Goal: Task Accomplishment & Management: Complete application form

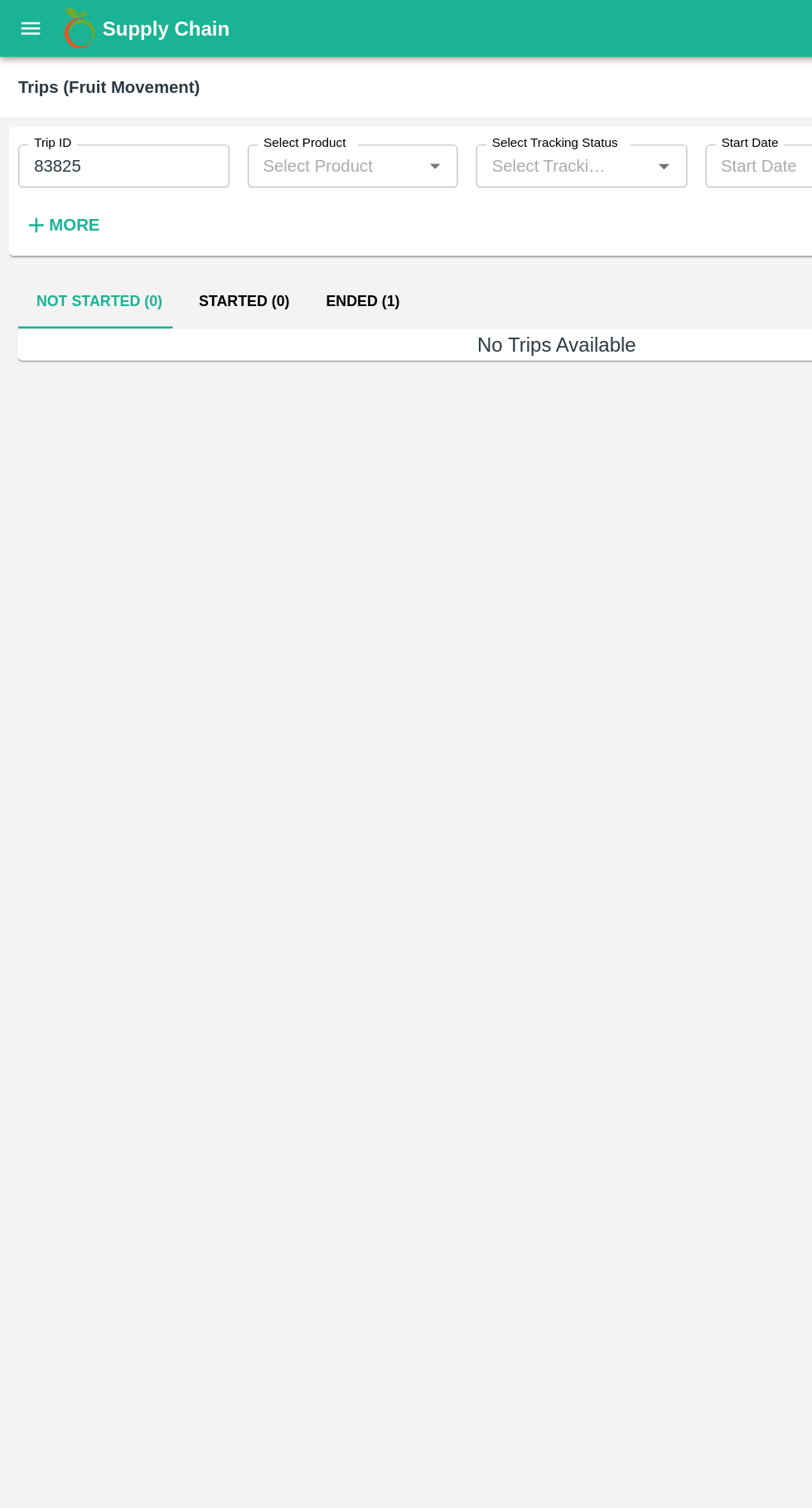
click at [20, 21] on icon "open drawer" at bounding box center [22, 20] width 14 height 10
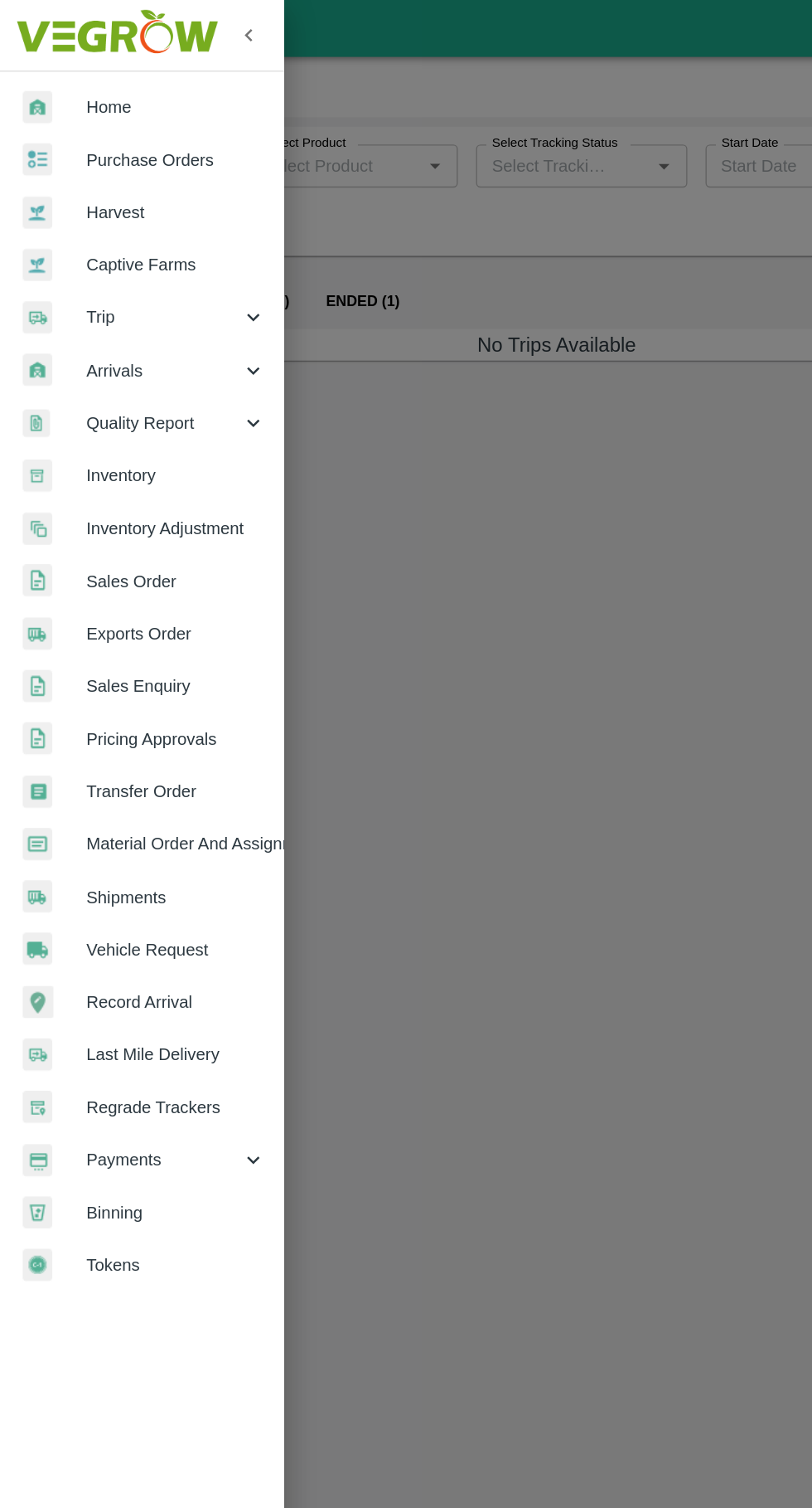
click at [96, 692] on span "Vehicle Request" at bounding box center [128, 692] width 131 height 18
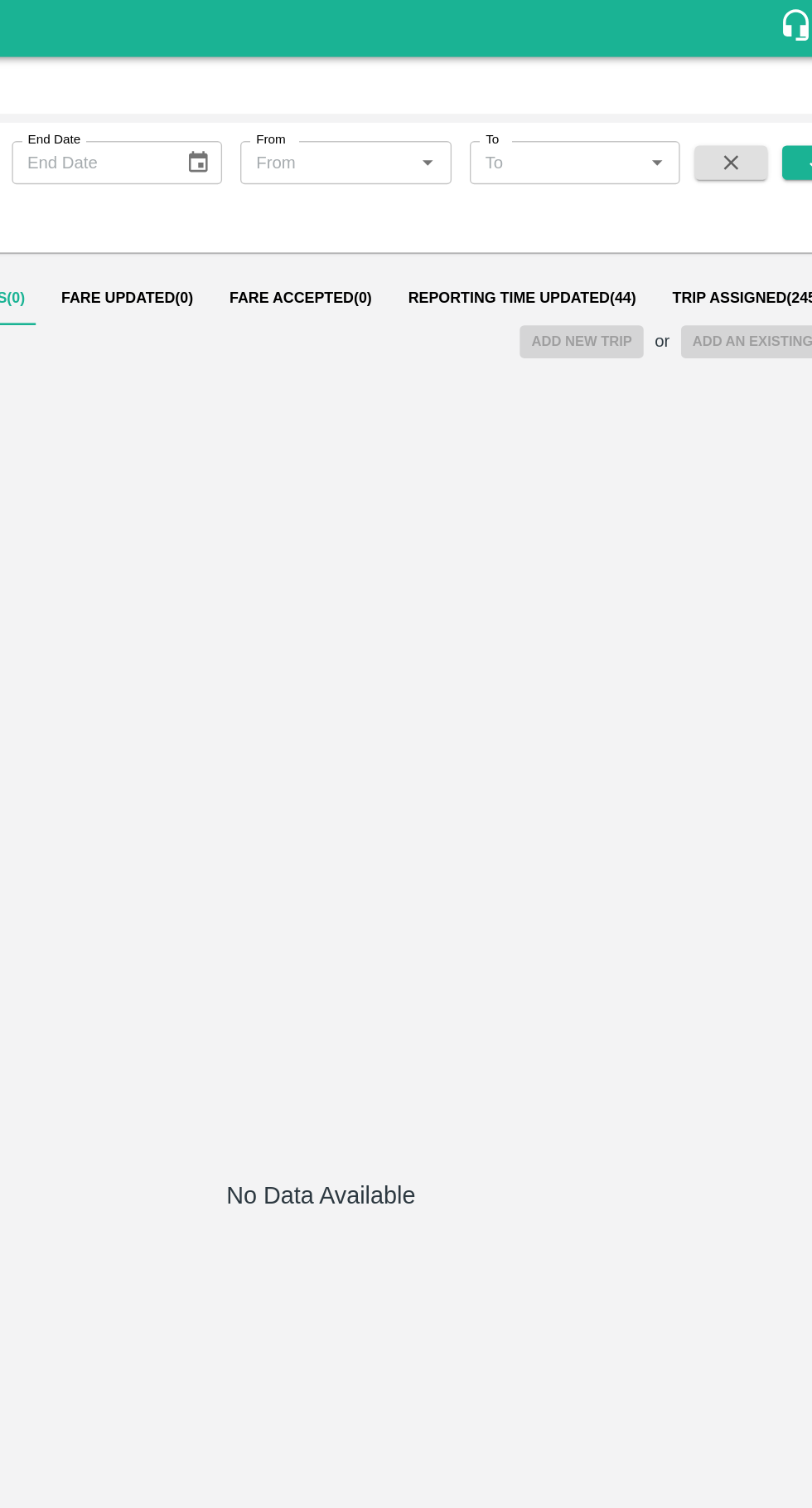
click at [514, 217] on span "Reporting Time Updated ( 44 )" at bounding box center [553, 217] width 166 height 13
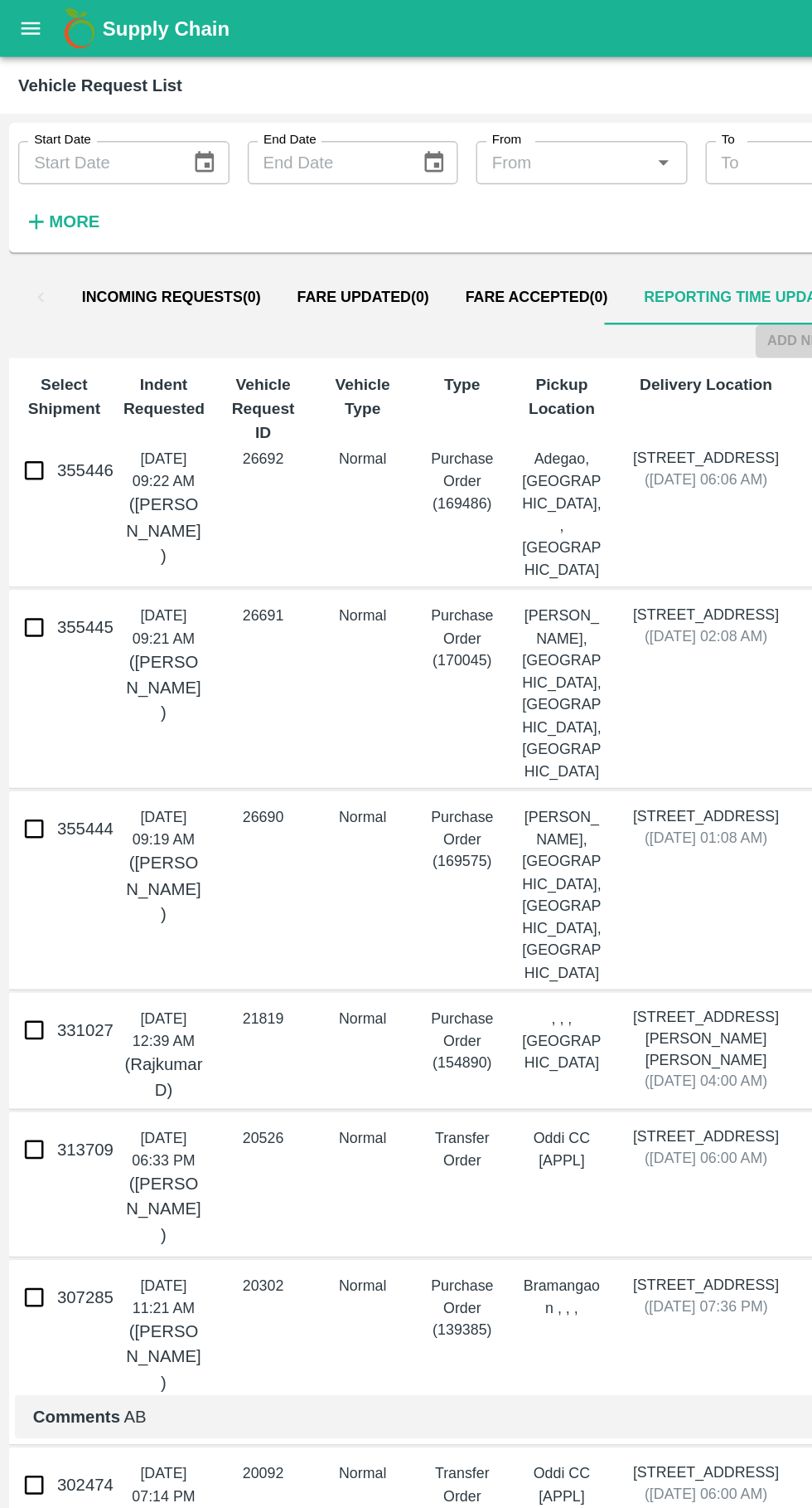
click at [23, 588] on input "355444" at bounding box center [25, 604] width 33 height 33
checkbox input "true"
click at [31, 466] on input "355445" at bounding box center [25, 458] width 33 height 33
checkbox input "true"
click at [29, 350] on input "355446" at bounding box center [25, 343] width 33 height 33
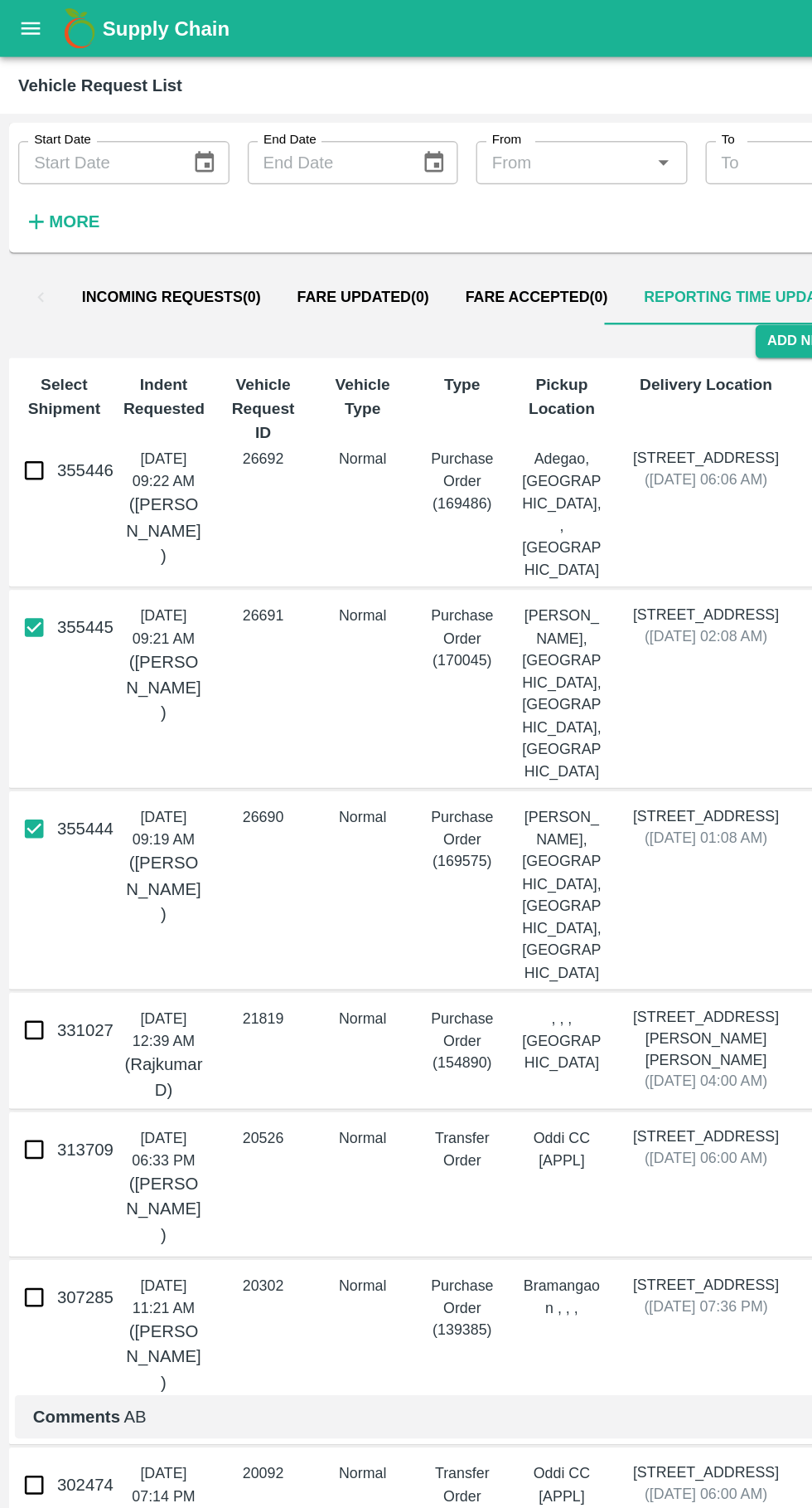
checkbox input "true"
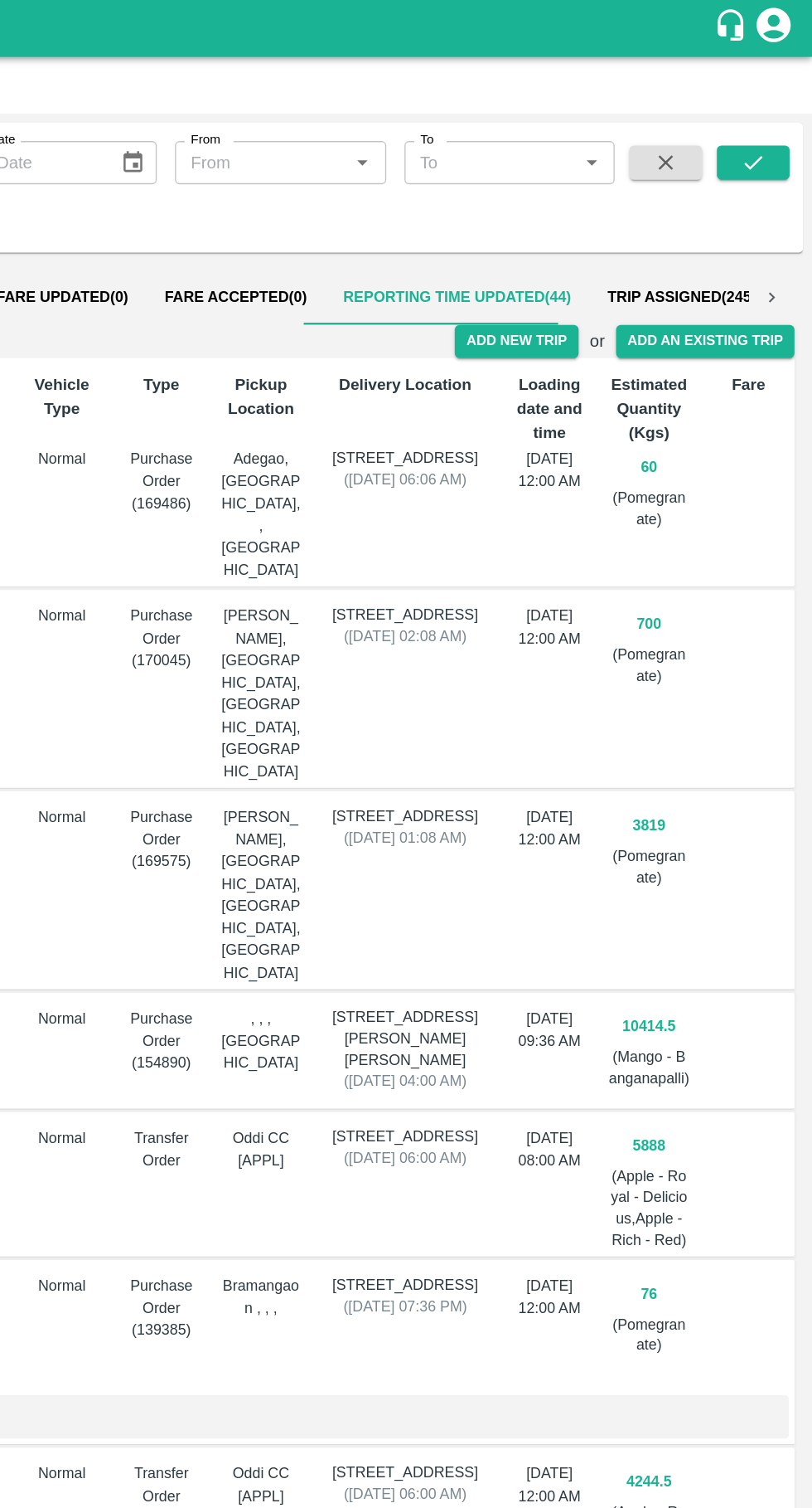
click at [619, 247] on button "Add New Trip" at bounding box center [596, 248] width 90 height 24
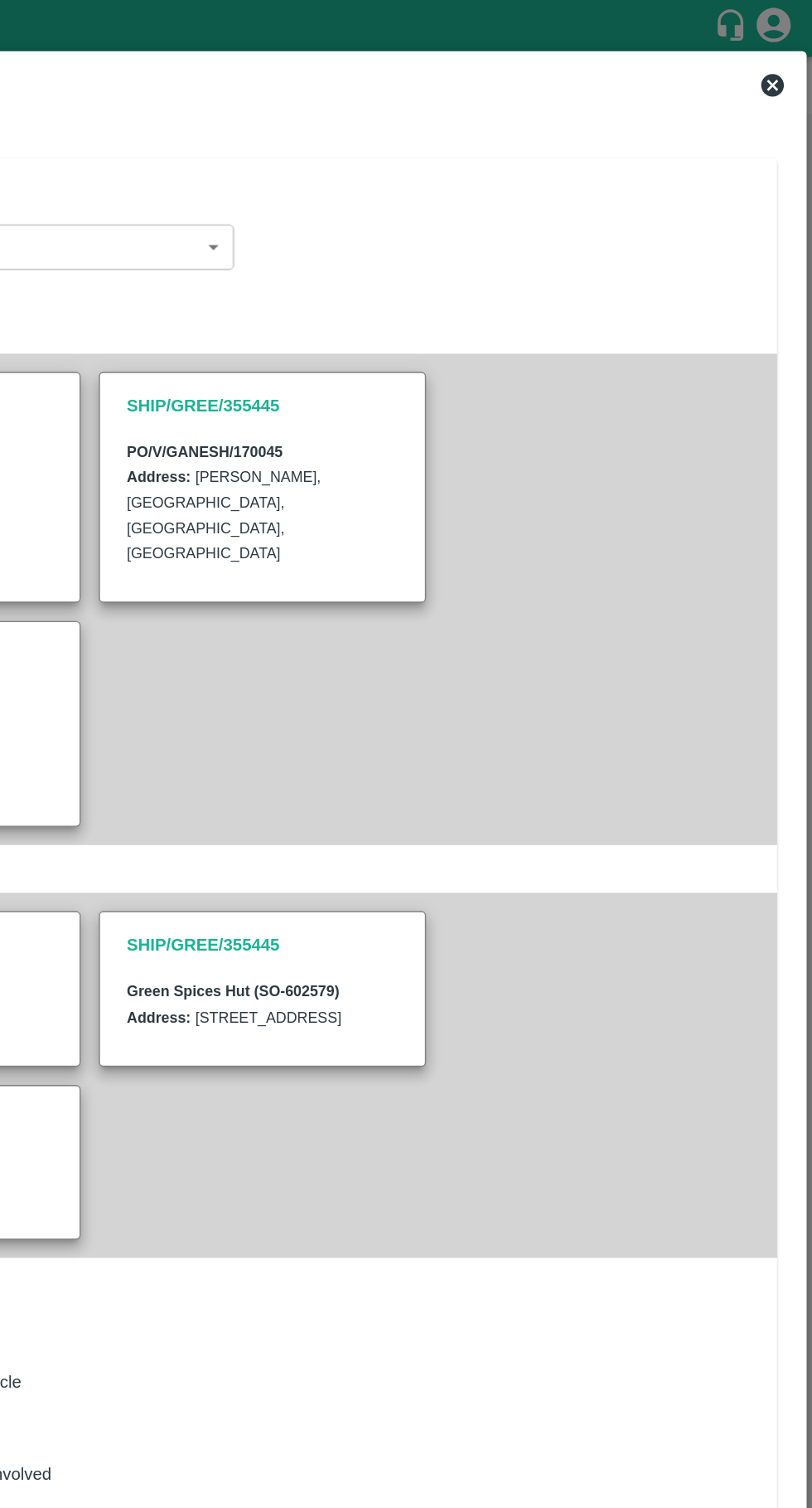
type input "3819"
type input "Normal"
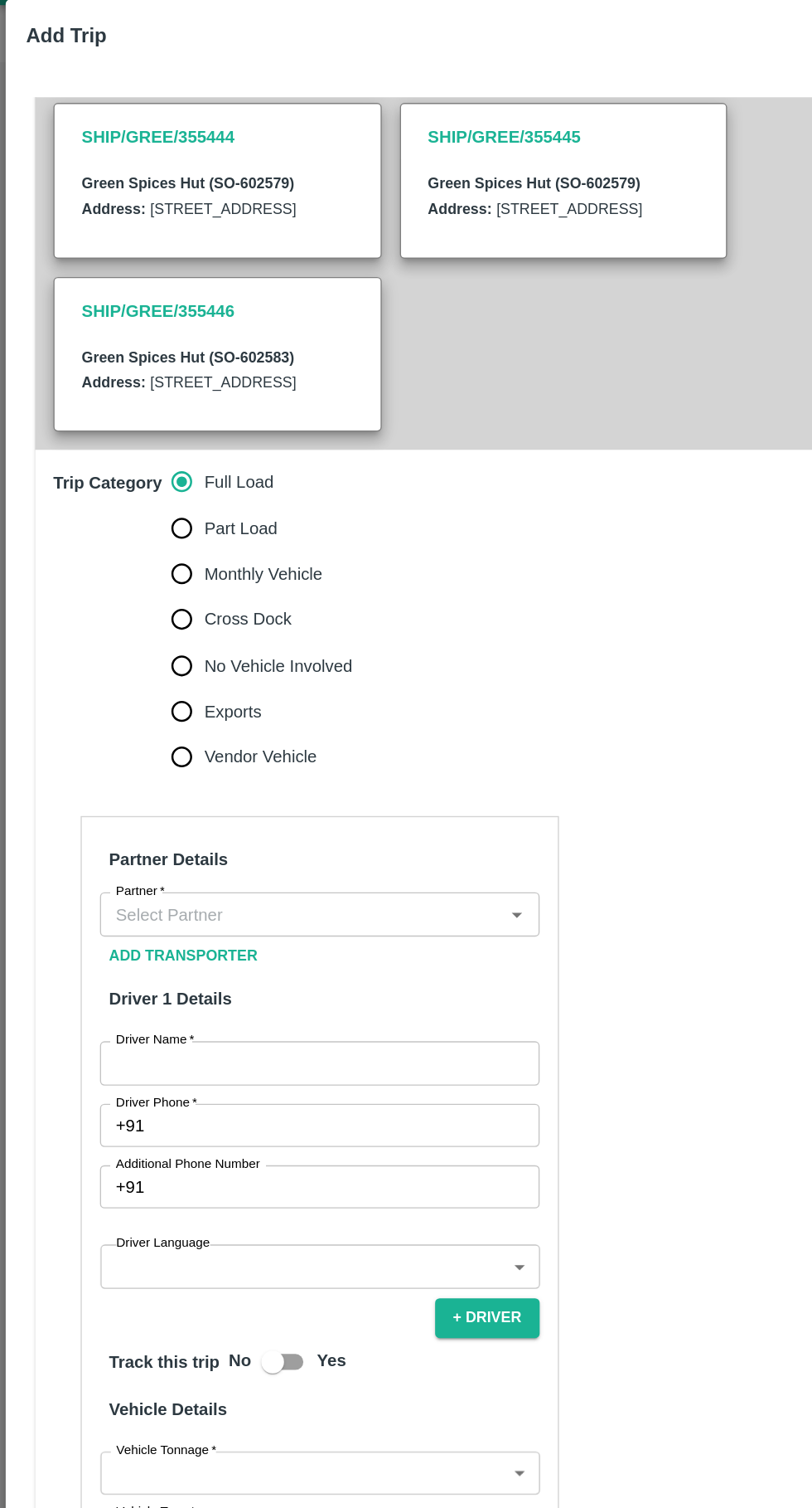
scroll to position [569, 0]
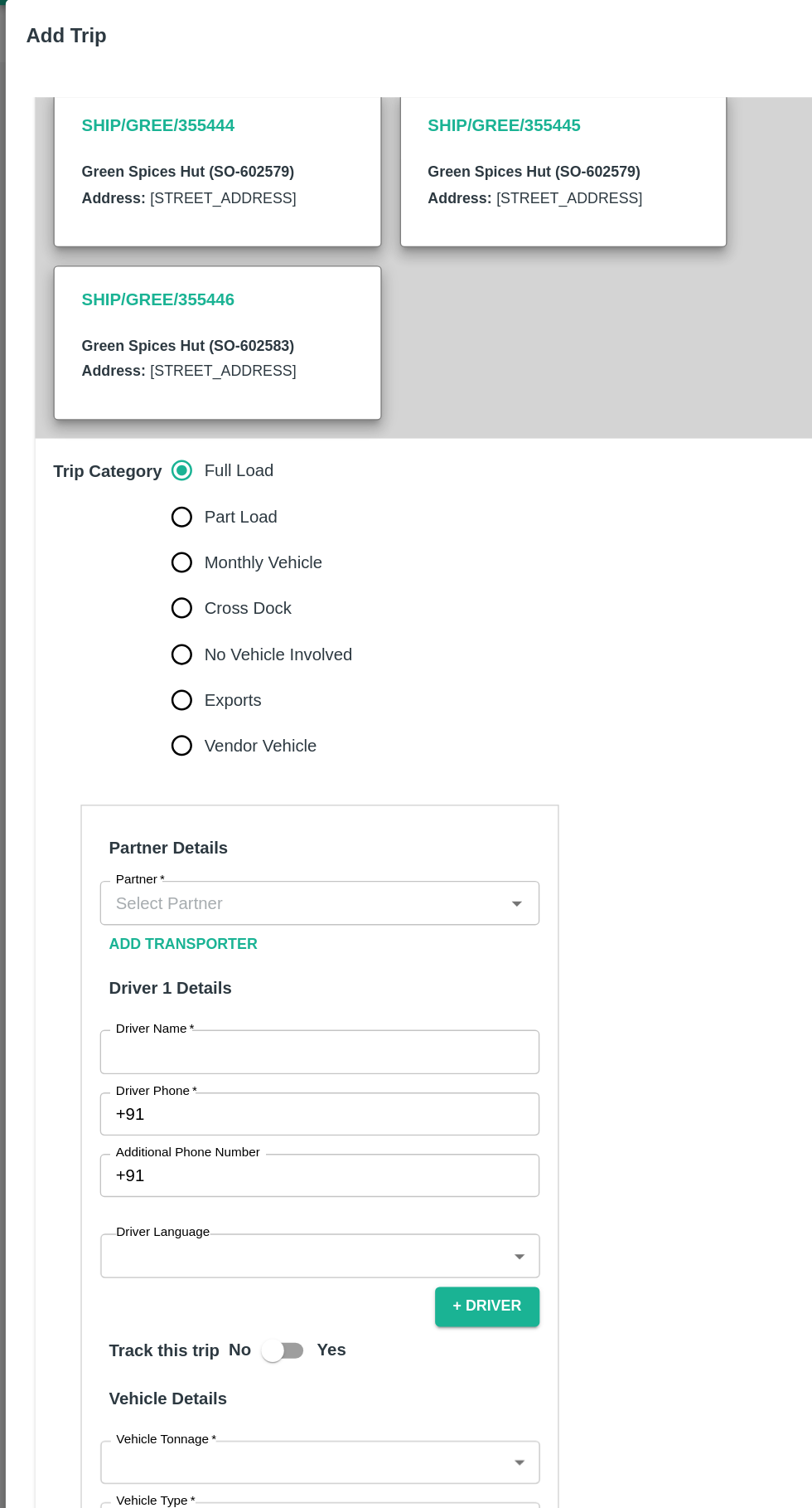
click at [238, 706] on input "Partner   *" at bounding box center [220, 696] width 284 height 22
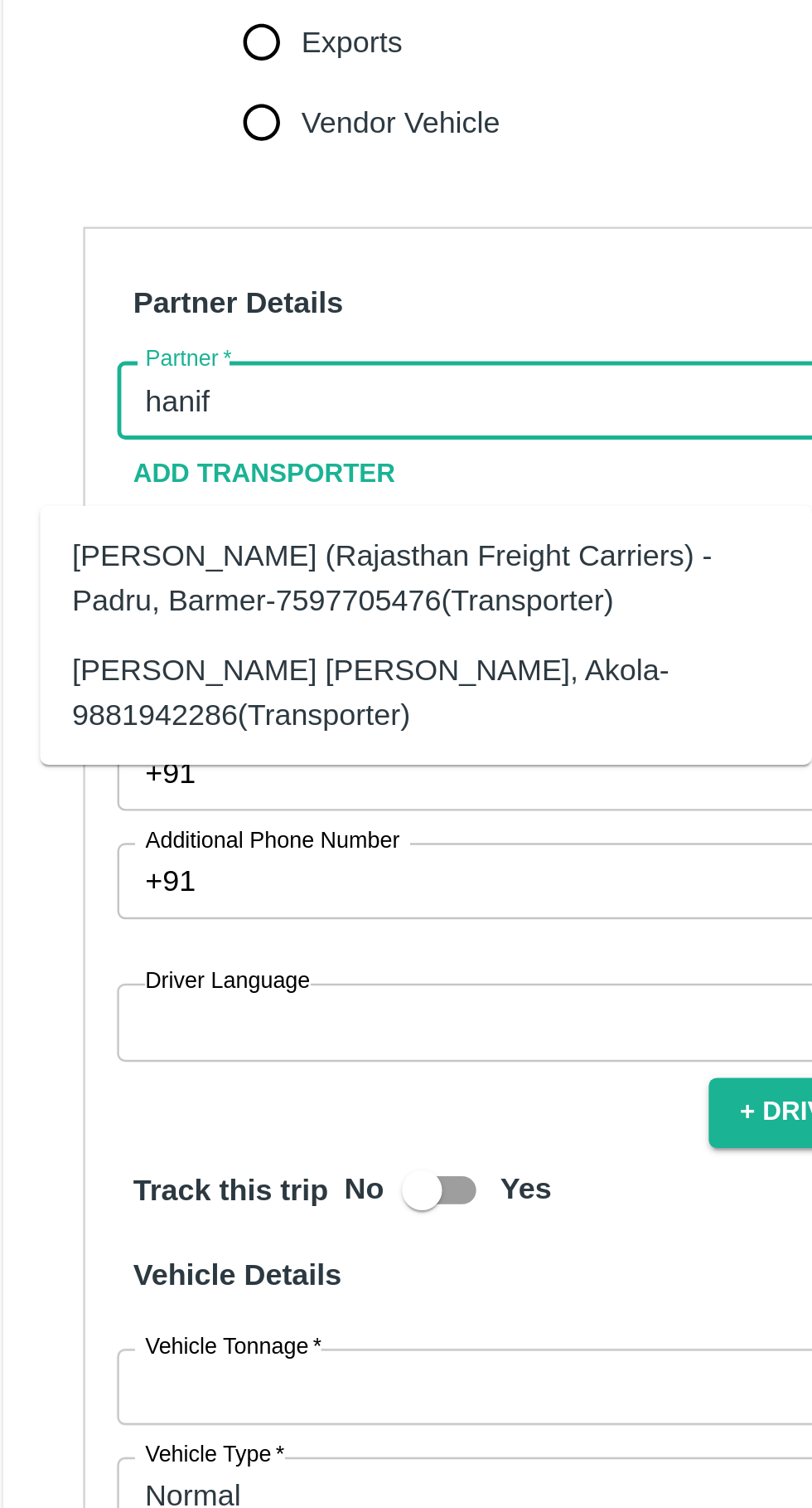
click at [87, 766] on div "[PERSON_NAME] (Rajasthan Freight Carriers) -Padru, Barmer-7597705476(Transporte…" at bounding box center [201, 769] width 292 height 37
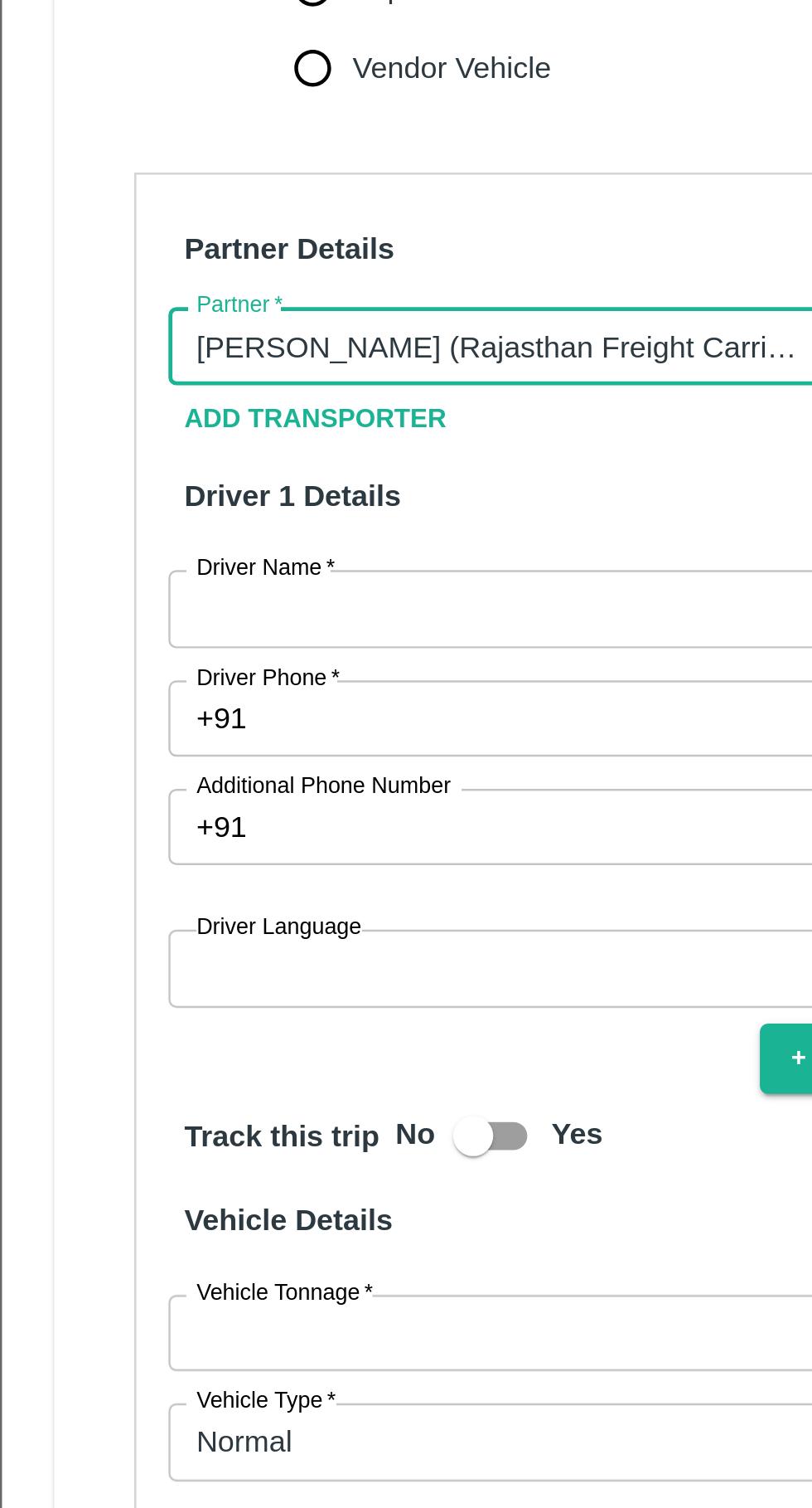
scroll to position [591, 0]
type input "[PERSON_NAME] (Rajasthan Freight Carriers) -Padru, Barmer-7597705476(Transporte…"
click at [123, 814] on input "Driver Name   *" at bounding box center [233, 804] width 321 height 32
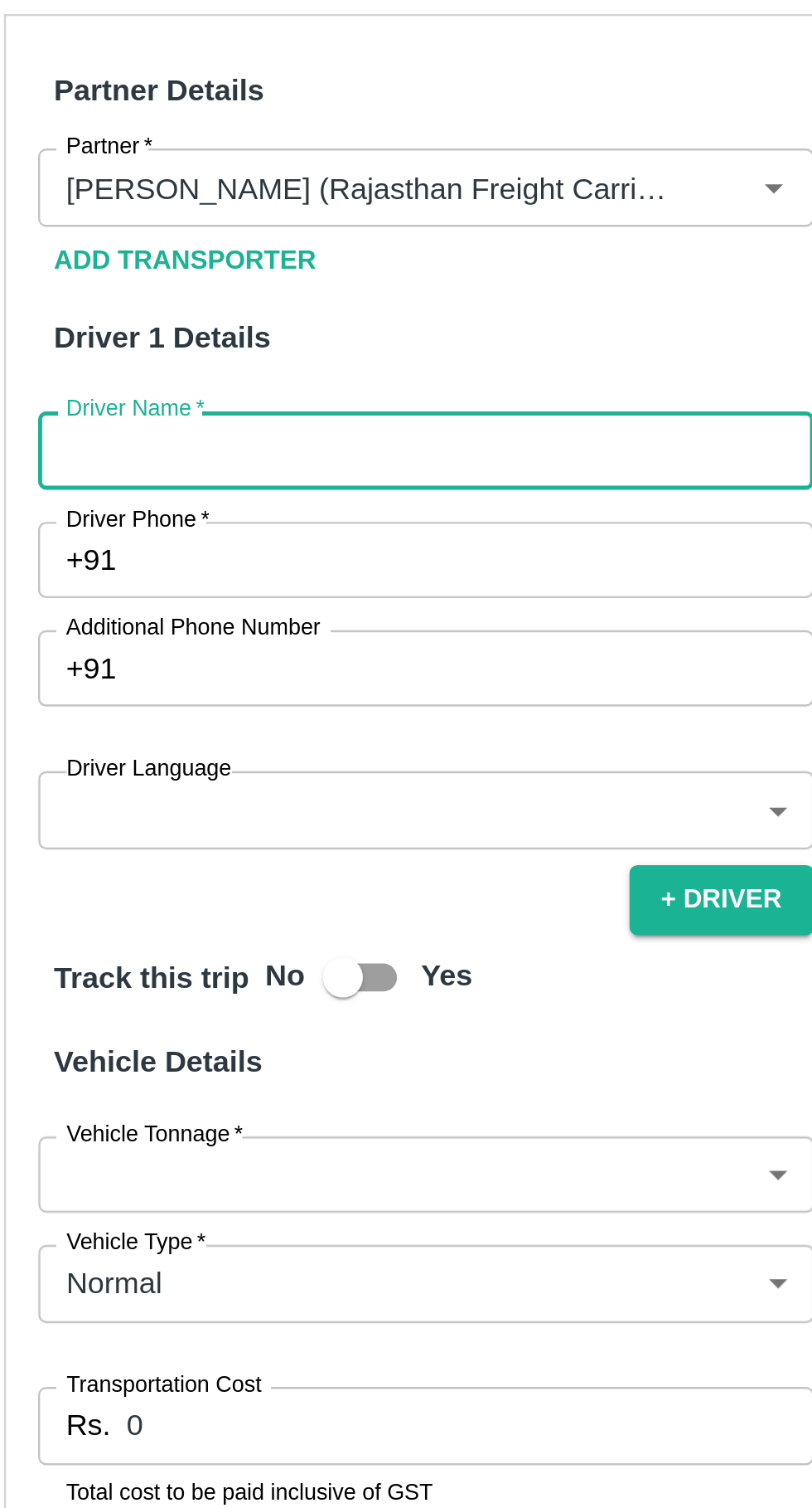
type input "T"
type input "Yogesh"
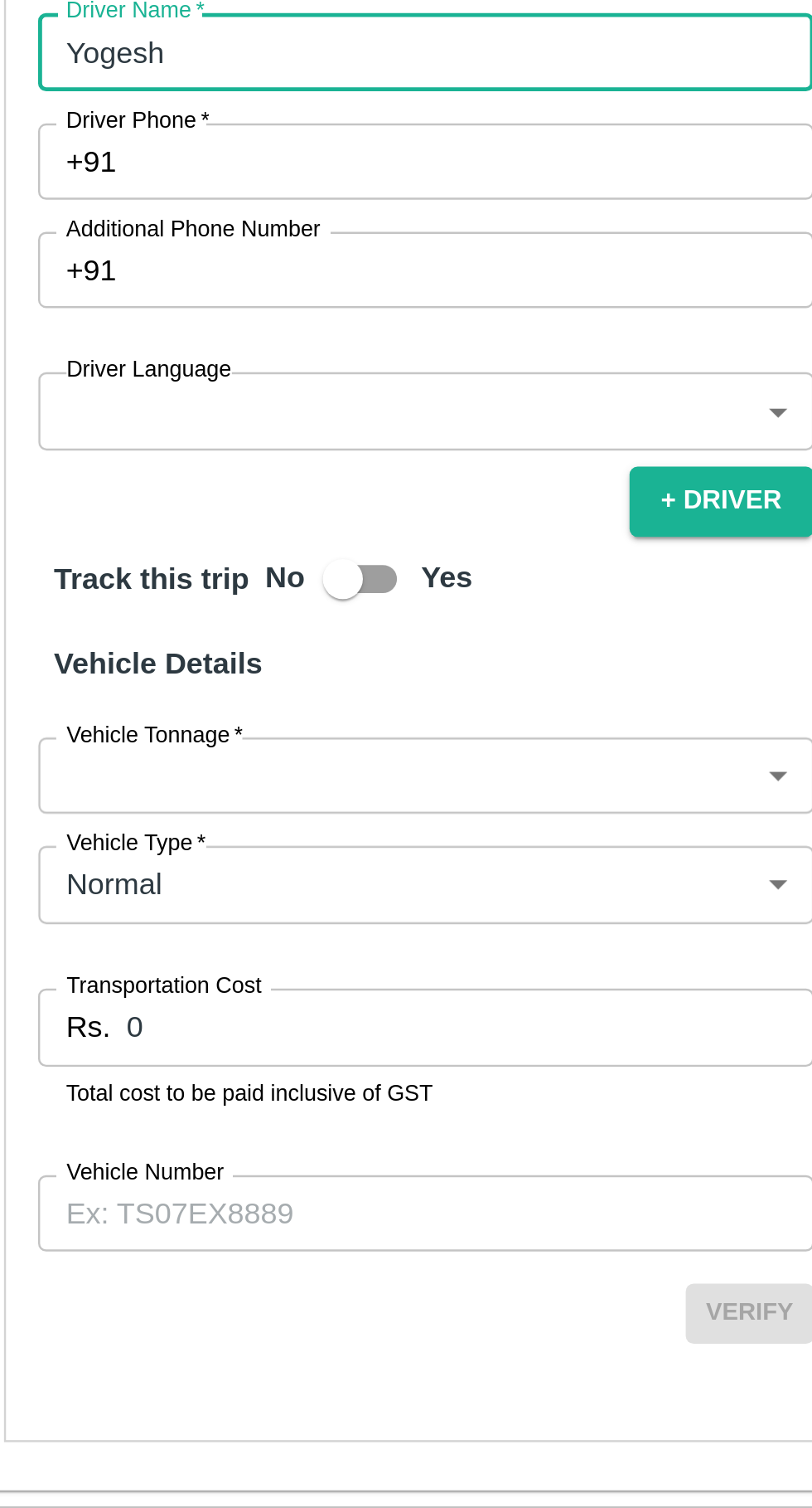
click at [181, 1286] on input "Vehicle Number" at bounding box center [233, 1284] width 321 height 32
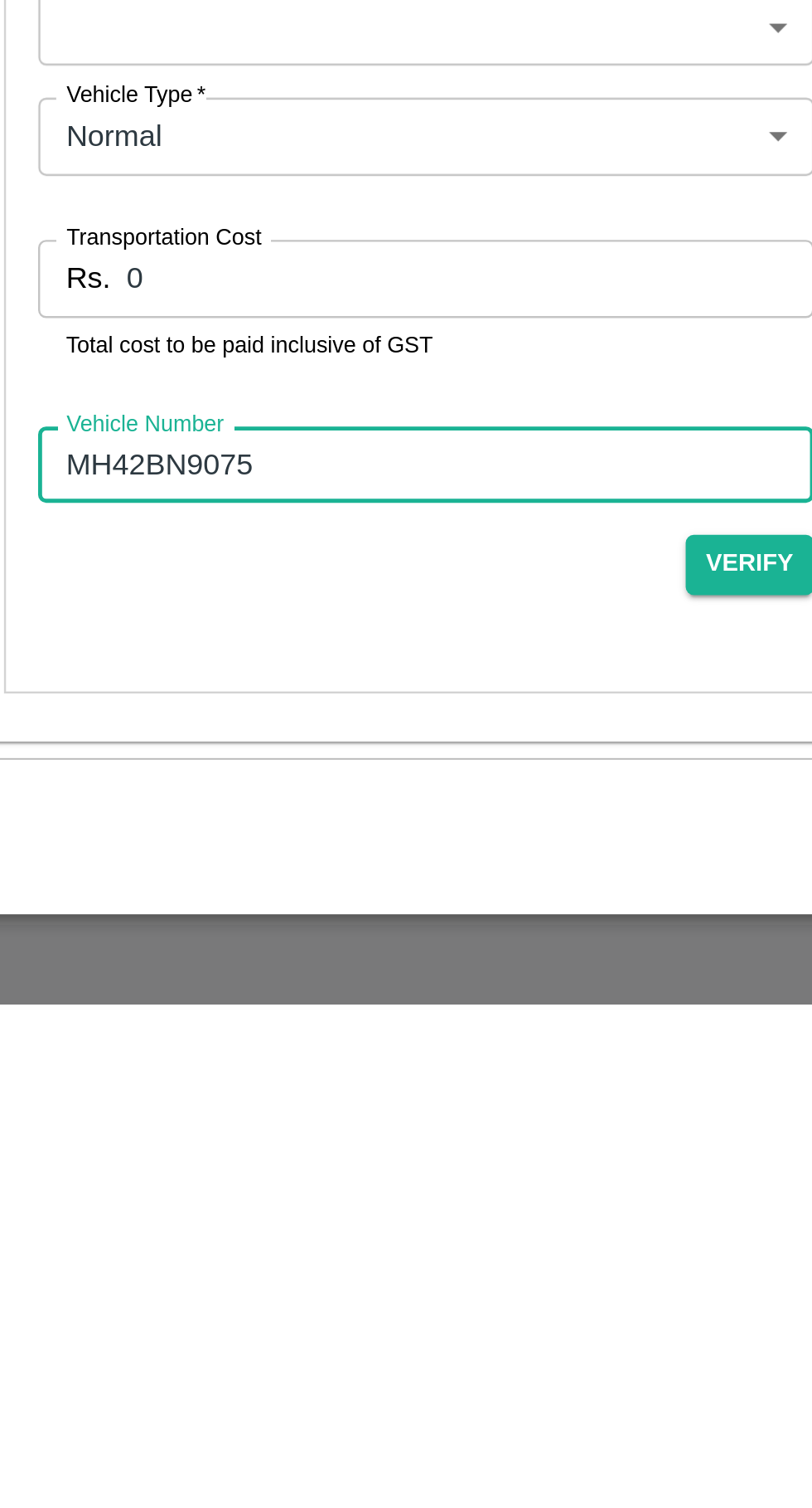
type input "MH42BN9075"
click at [146, 1207] on input "0" at bounding box center [252, 1207] width 285 height 32
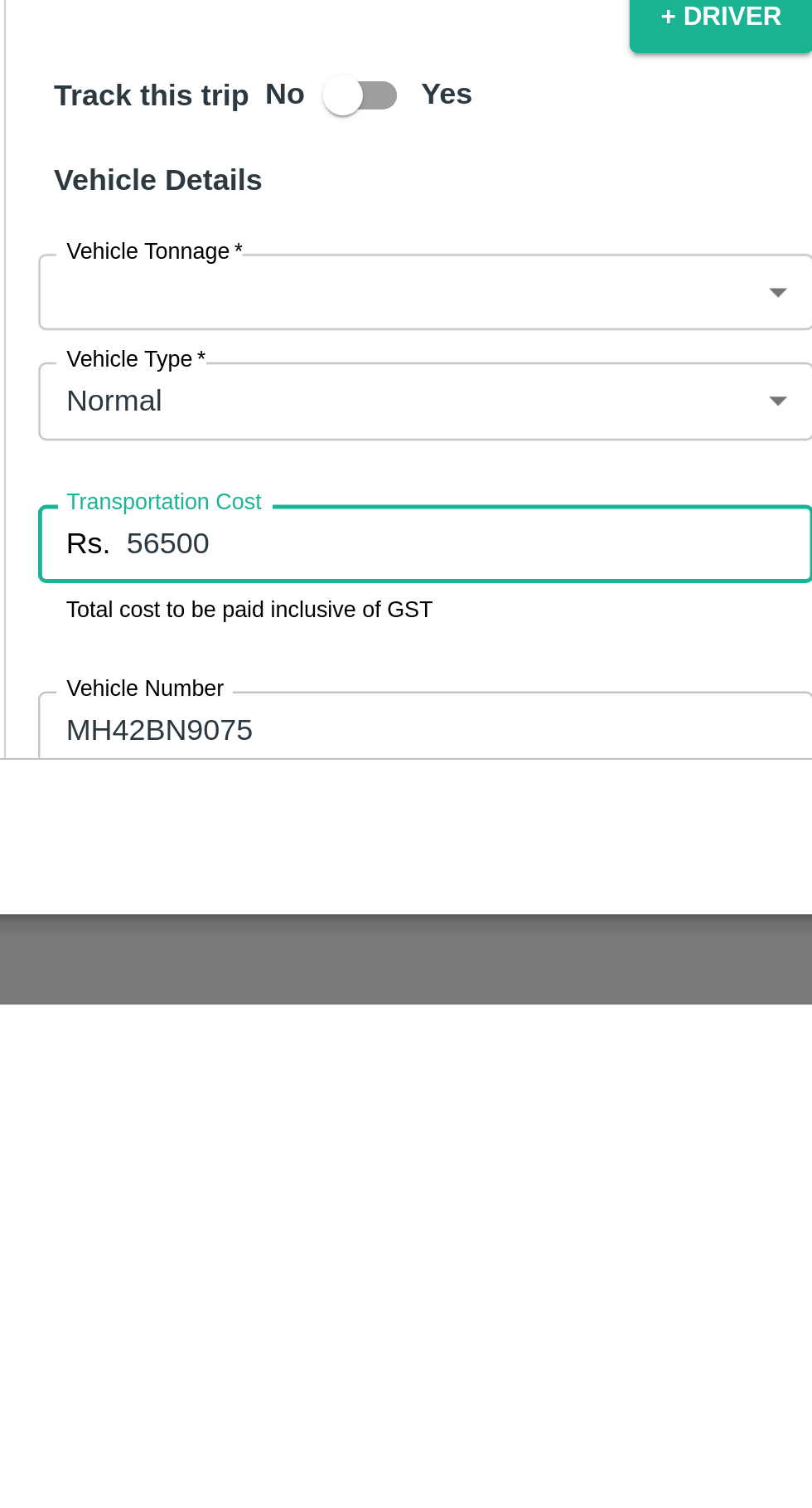
scroll to position [449, 0]
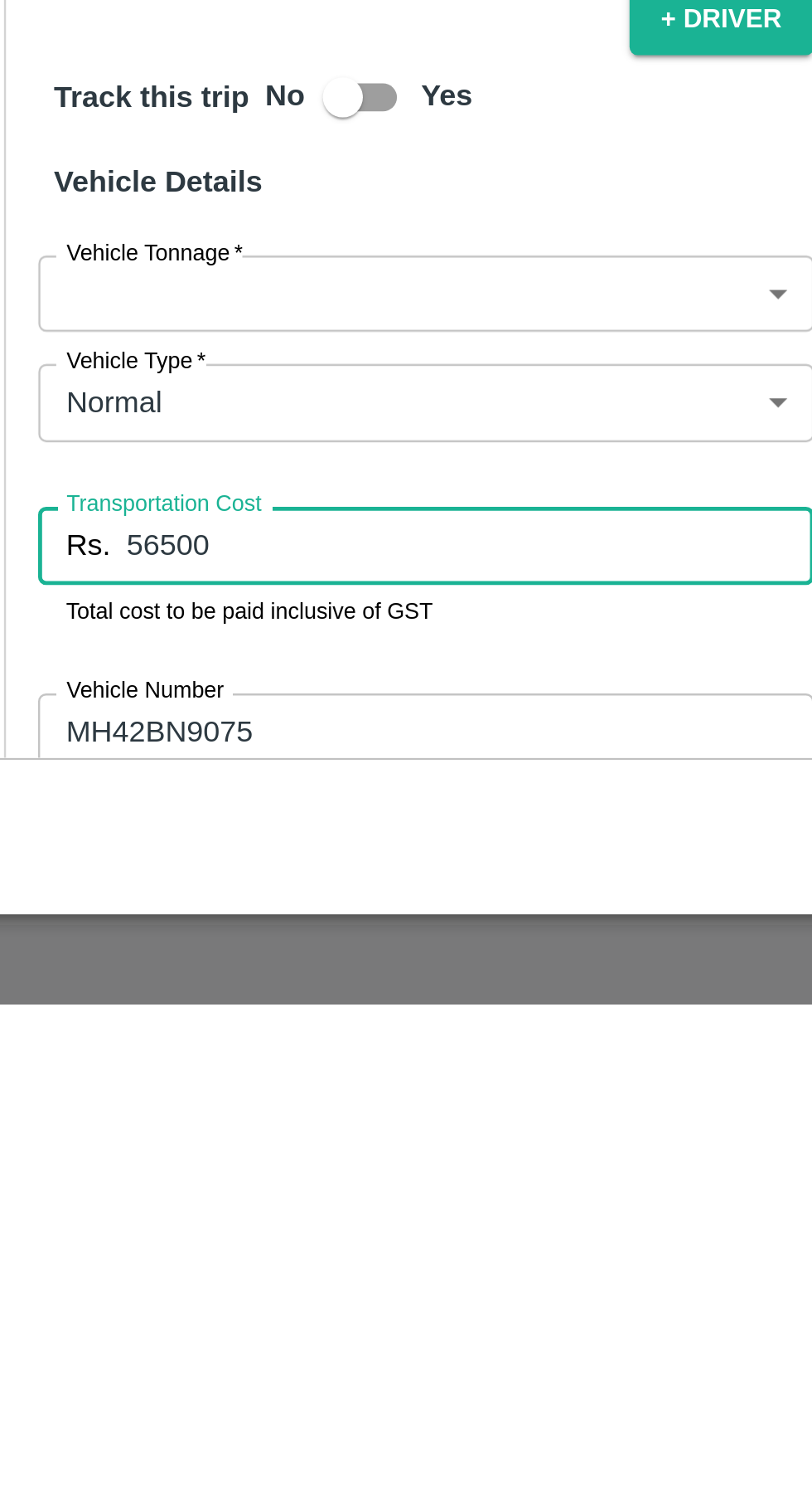
type input "56500"
click at [122, 1244] on body "Supply Chain Vehicle Request List Start Date Start Date End Date End Date From …" at bounding box center [406, 754] width 812 height 1508
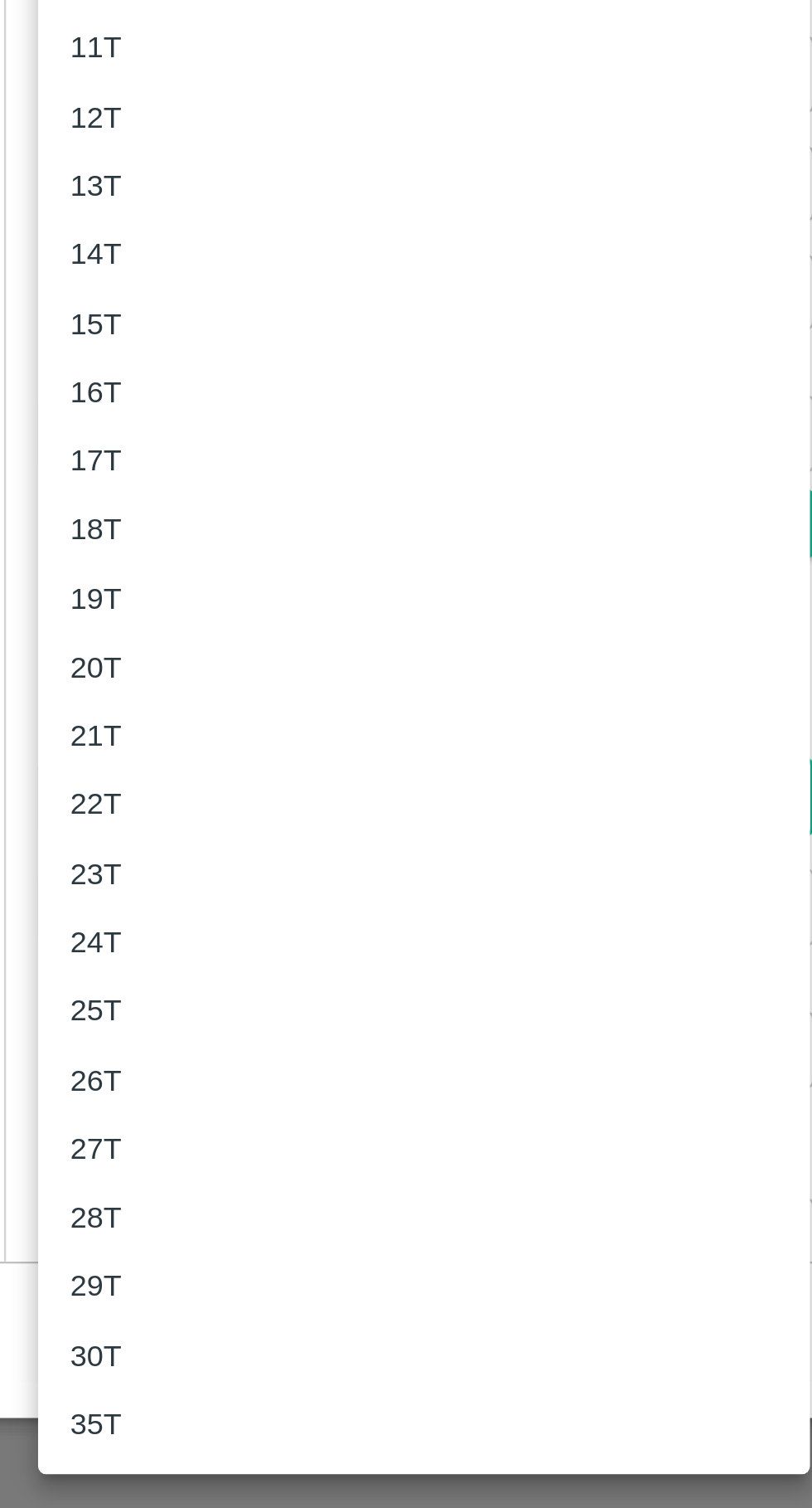
scroll to position [0, 0]
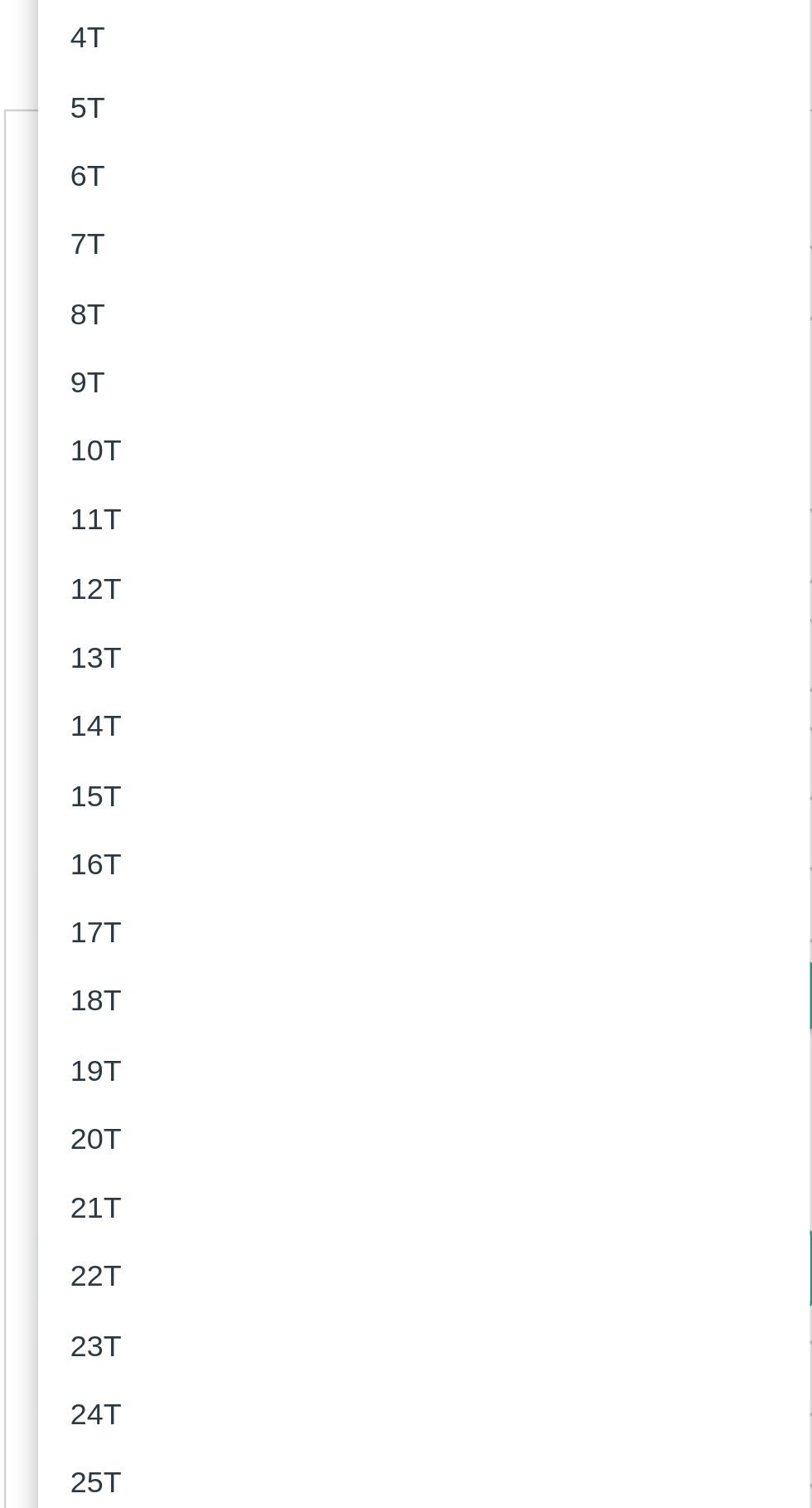
click at [127, 869] on div "10T" at bounding box center [232, 875] width 292 height 18
type input "10000"
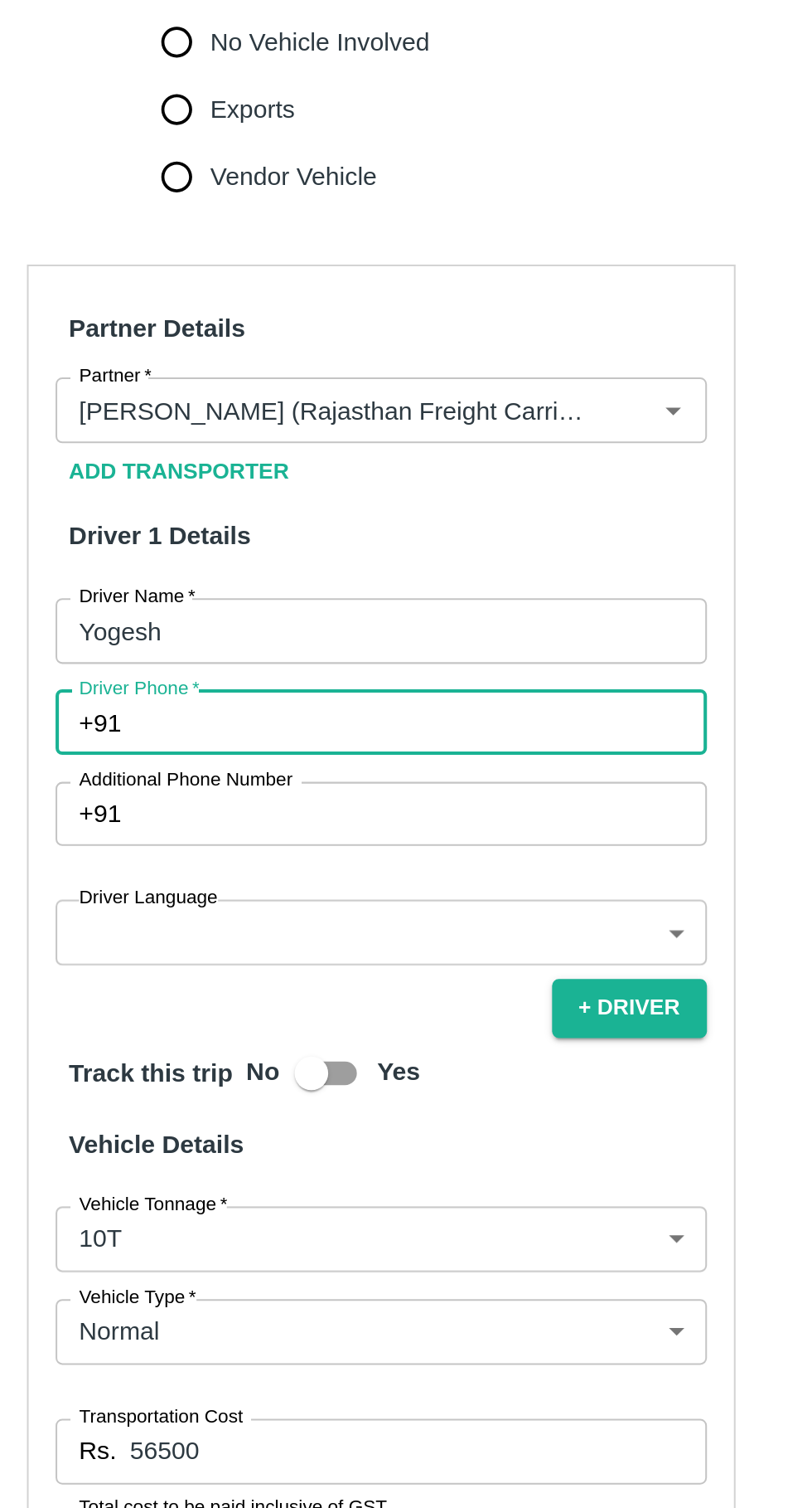
paste input "9172684950"
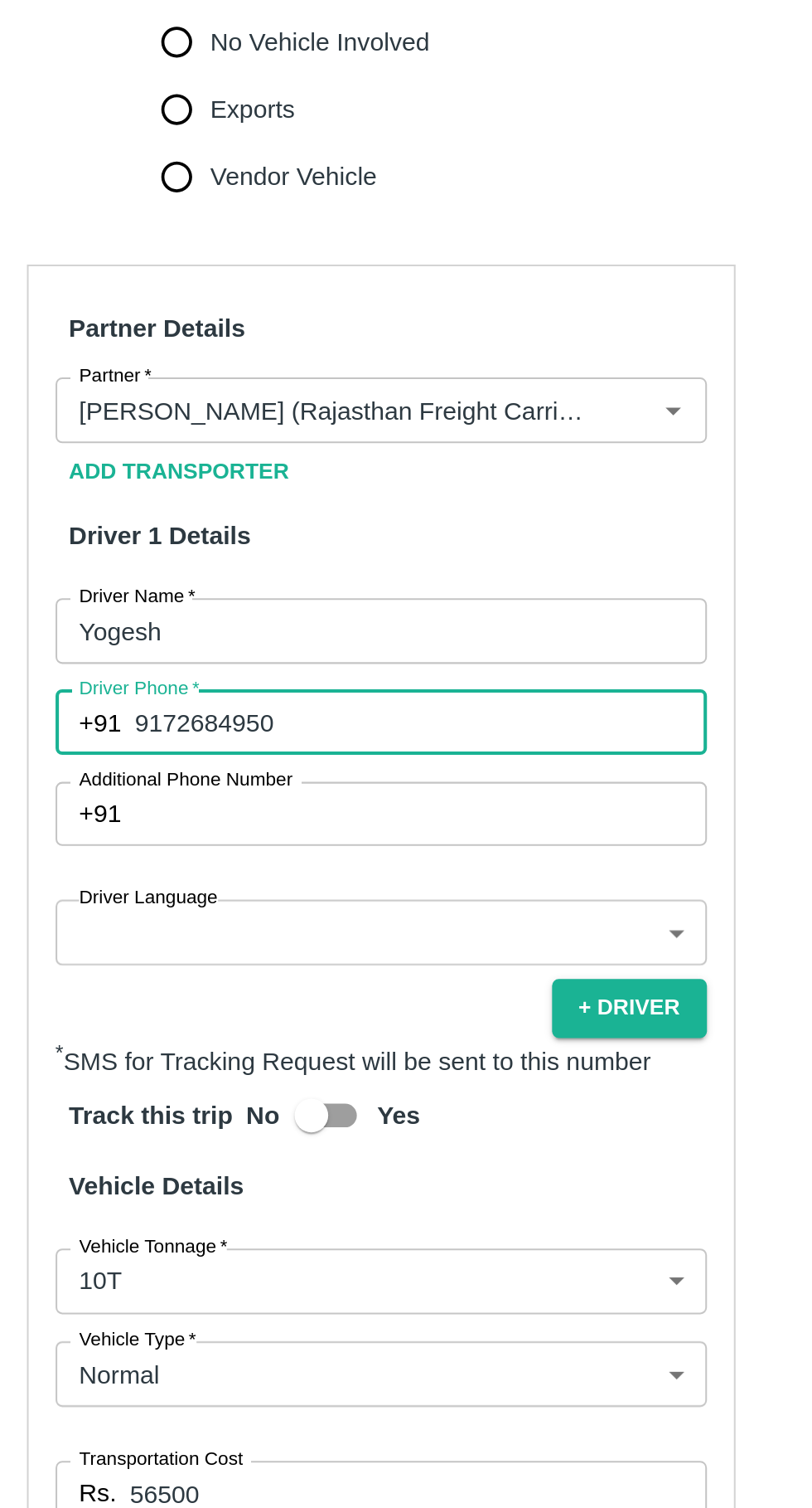
type input "9172684950"
click at [254, 1098] on body "Supply Chain Vehicle Request List Start Date Start Date End Date End Date From …" at bounding box center [406, 754] width 812 height 1508
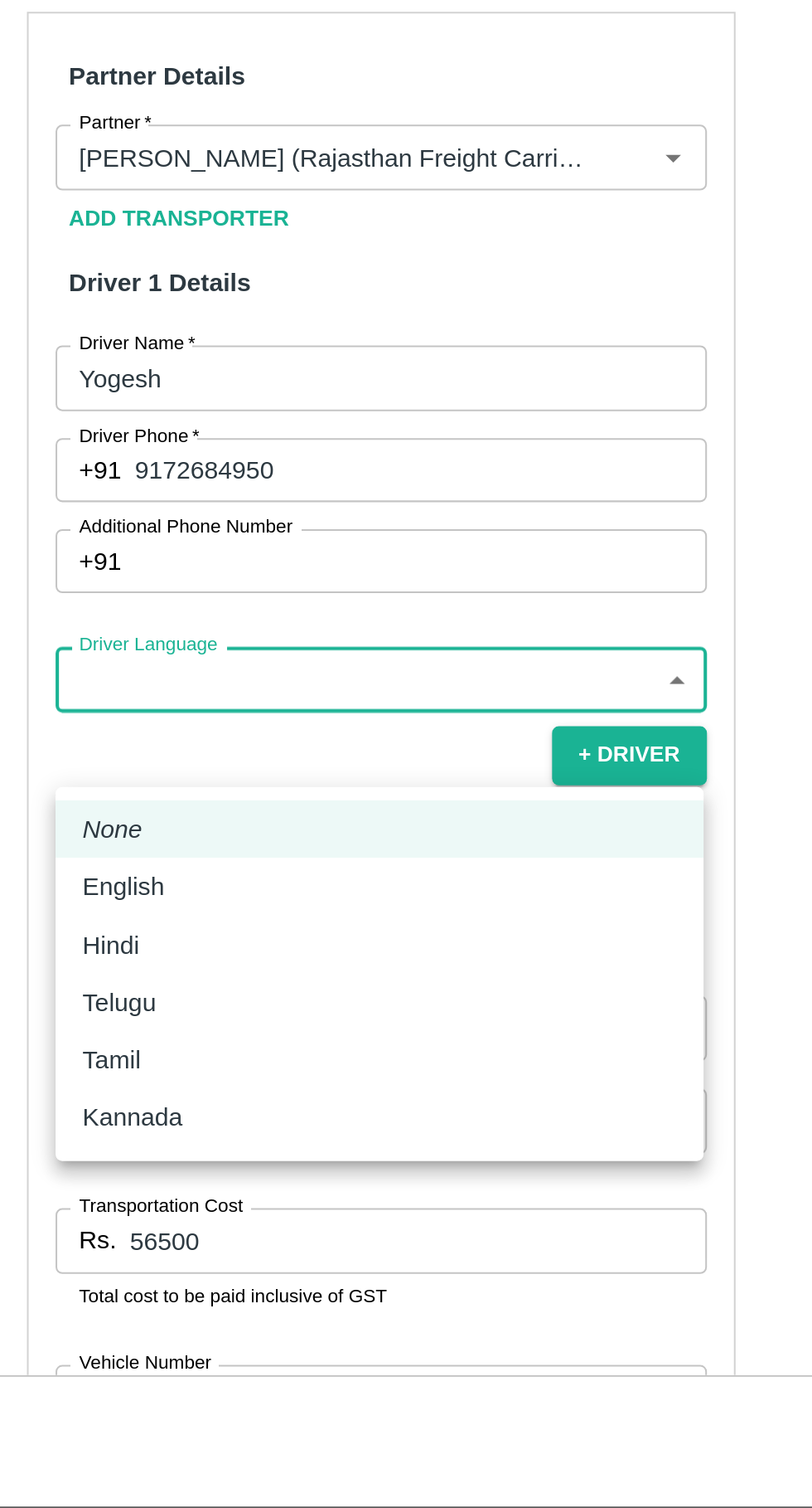
click at [100, 1197] on p "Hindi" at bounding box center [100, 1194] width 29 height 18
type input "hi"
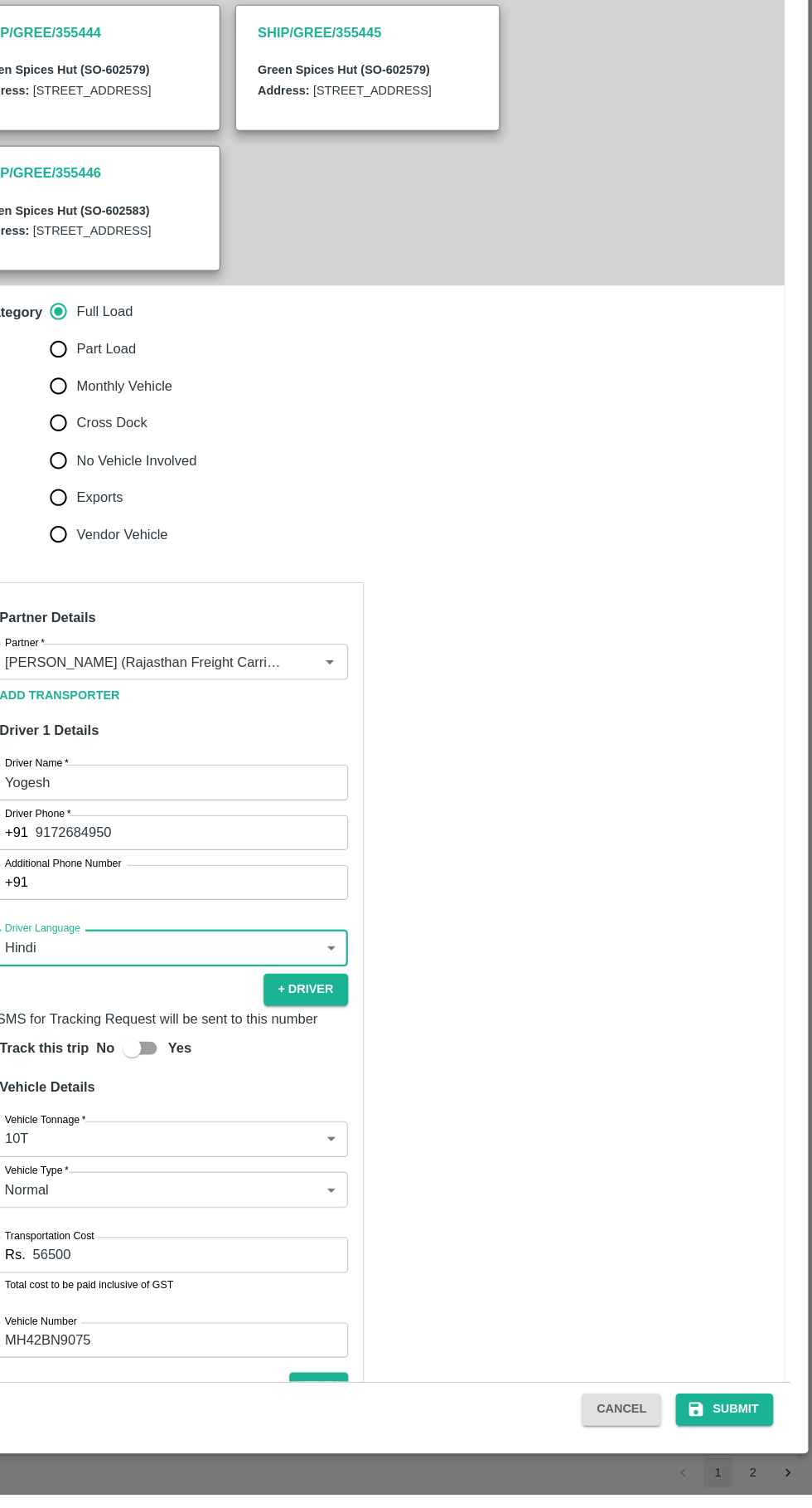
click at [756, 1445] on button "Submit" at bounding box center [733, 1431] width 88 height 29
